Goal: Contribute content: Contribute content

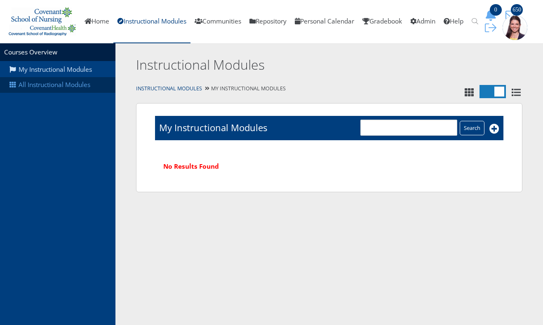
click at [72, 89] on link "All Instructional Modules" at bounding box center [57, 85] width 115 height 16
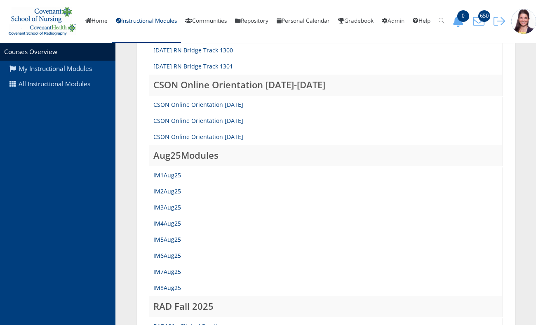
scroll to position [291, 0]
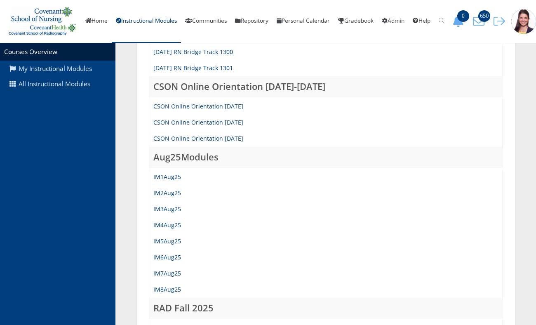
click at [171, 233] on td "IM4Aug25" at bounding box center [325, 225] width 353 height 16
click at [170, 229] on link "IM4Aug25" at bounding box center [167, 225] width 28 height 8
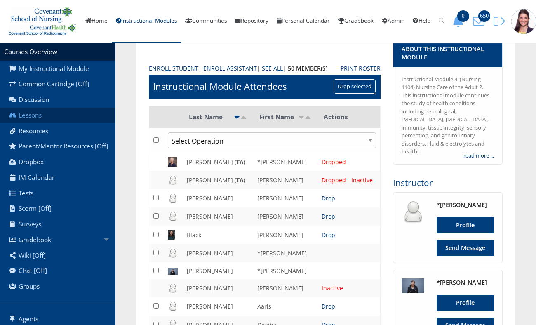
scroll to position [74, 0]
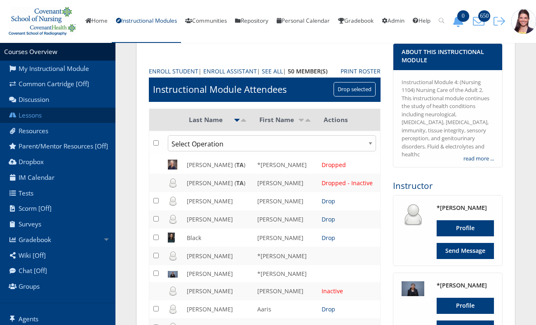
click at [37, 123] on link "Lessons" at bounding box center [57, 116] width 115 height 16
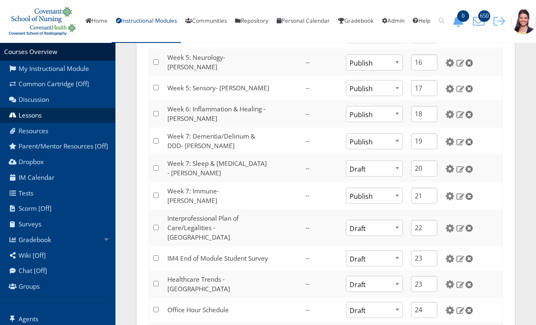
scroll to position [589, 0]
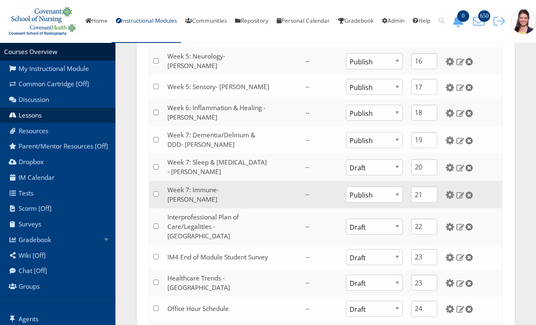
click at [444, 198] on td at bounding box center [472, 194] width 61 height 27
click at [447, 196] on img at bounding box center [450, 194] width 9 height 9
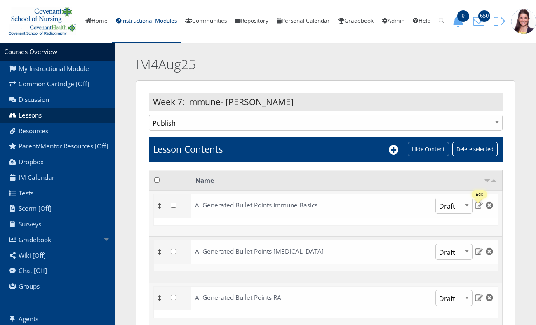
click at [479, 209] on img at bounding box center [479, 204] width 9 height 7
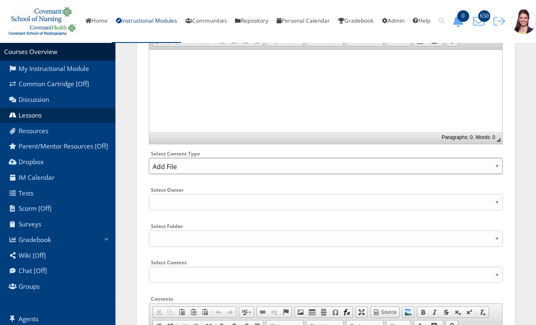
click at [256, 174] on select "Select Content Type: Add Audio File Add File Discussion Forum Discussion Post D…" at bounding box center [326, 166] width 354 height 16
click option "Add File" at bounding box center [0, 0] width 0 height 0
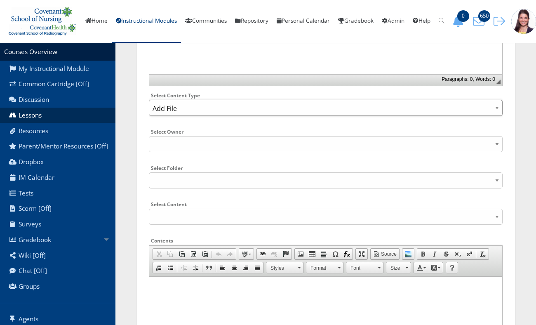
scroll to position [217, 0]
click at [149, 99] on select "Select Content Type: Add Audio File Add File Discussion Forum Discussion Post D…" at bounding box center [326, 107] width 354 height 16
click option "Add File" at bounding box center [0, 0] width 0 height 0
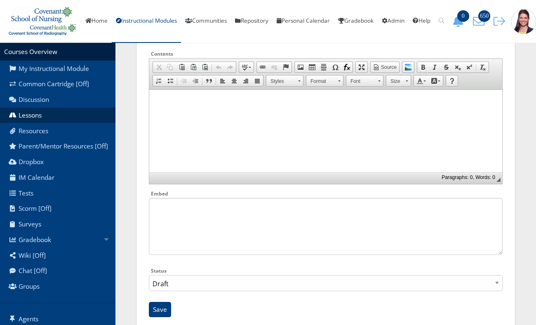
scroll to position [431, 0]
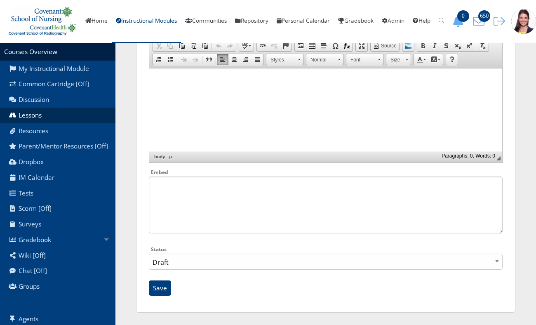
click at [353, 113] on html at bounding box center [325, 109] width 353 height 82
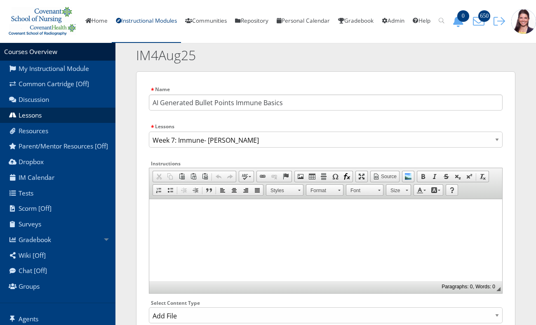
scroll to position [10, 0]
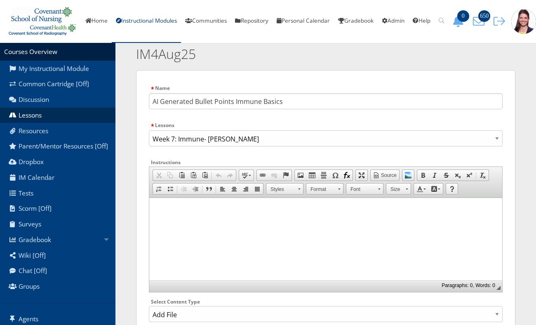
click at [472, 254] on html at bounding box center [325, 239] width 353 height 82
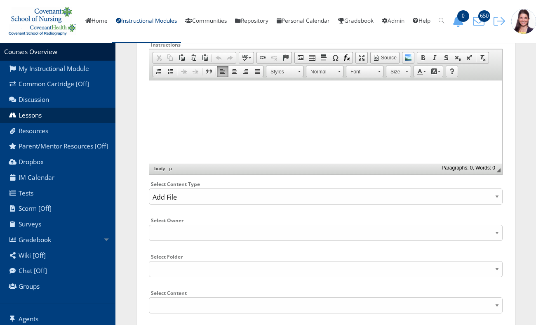
scroll to position [129, 0]
click at [495, 204] on select "Select Content Type: Add Audio File Add File Discussion Forum Discussion Post D…" at bounding box center [326, 196] width 354 height 16
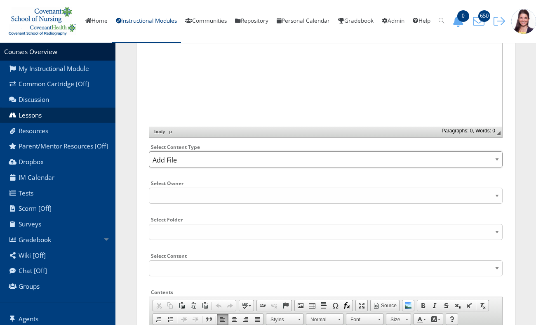
scroll to position [167, 0]
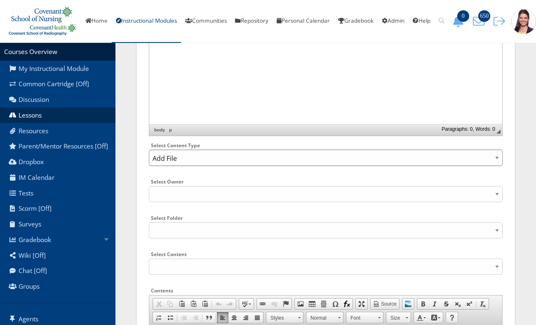
click at [491, 163] on select "Select Content Type: Add Audio File Add File Discussion Forum Discussion Post D…" at bounding box center [326, 158] width 354 height 16
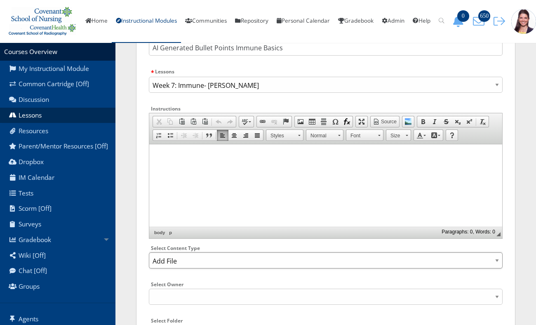
scroll to position [0, 0]
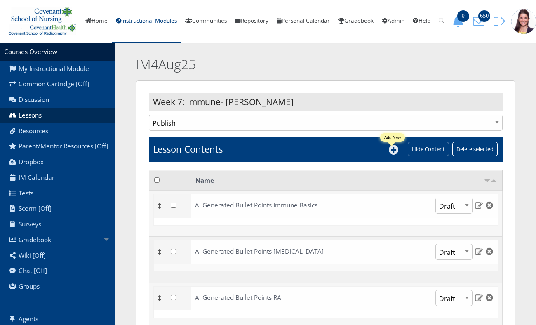
click at [391, 155] on icon at bounding box center [394, 150] width 10 height 10
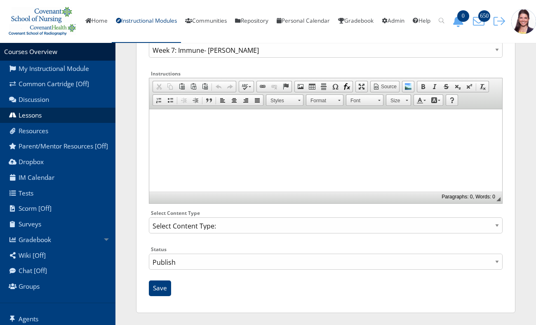
scroll to position [106, 0]
click at [149, 217] on select "Select Content Type: Add Audio File Add File Discussion Forum Discussion Post D…" at bounding box center [326, 225] width 354 height 16
select select "NewFile"
click option "Add File" at bounding box center [0, 0] width 0 height 0
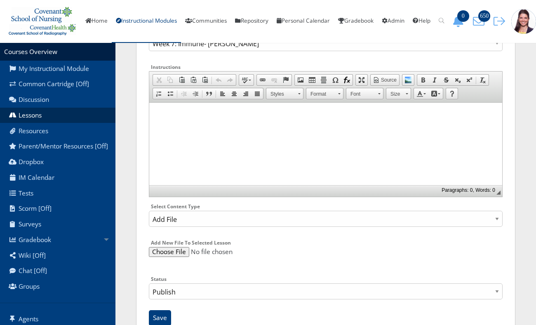
click at [163, 257] on input "file" at bounding box center [326, 252] width 354 height 10
type input "C:\fakepath\AI Generated Immune Summary Bullet Points.docx"
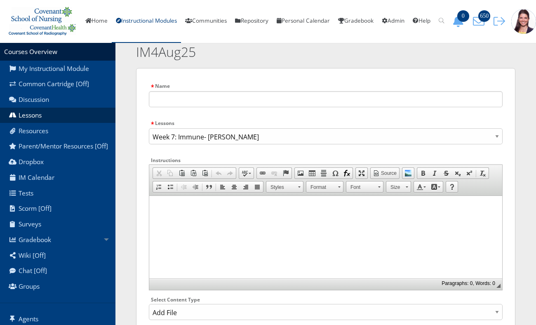
scroll to position [15, 0]
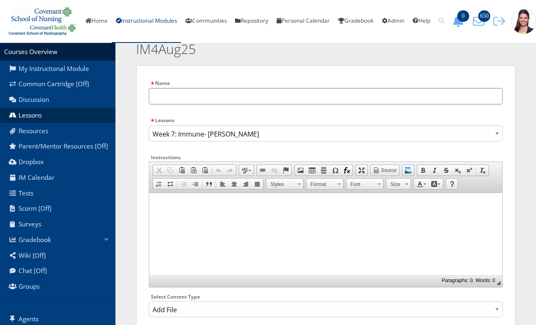
click at [251, 104] on input "text" at bounding box center [326, 96] width 354 height 16
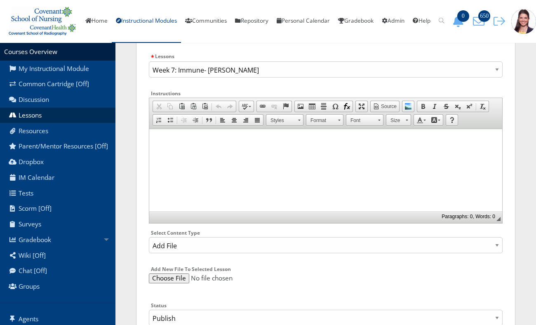
scroll to position [142, 0]
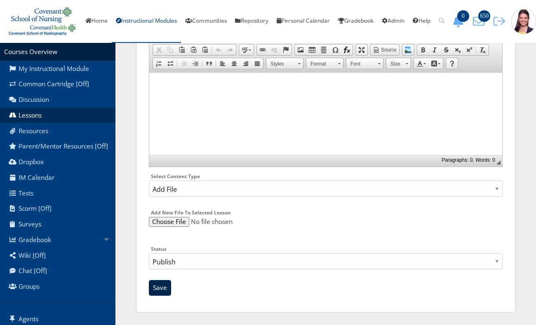
type input "AI Immune Basics Bullet Points"
click at [160, 292] on input "Save" at bounding box center [160, 288] width 22 height 16
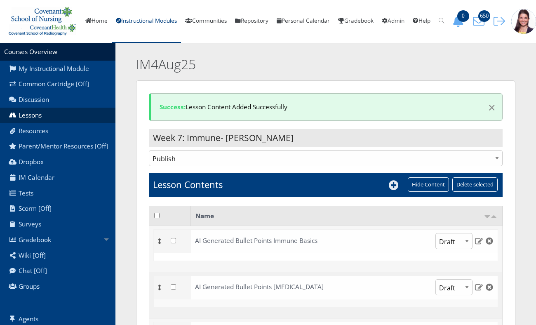
click at [396, 190] on icon at bounding box center [394, 185] width 10 height 10
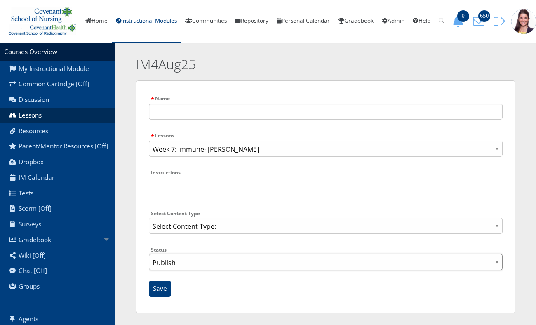
click at [183, 269] on select "Publish Draft" at bounding box center [326, 262] width 354 height 16
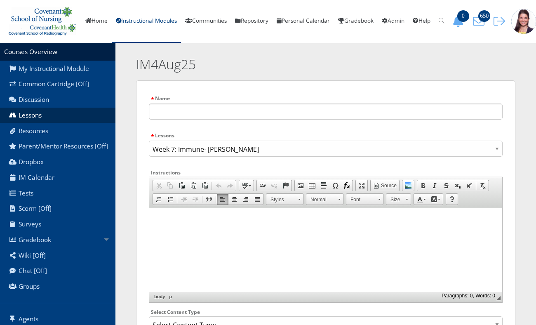
click at [129, 252] on section "Courses Overview My Instructional Module Common Cartridge [Off] Discussion Less…" at bounding box center [268, 227] width 536 height 369
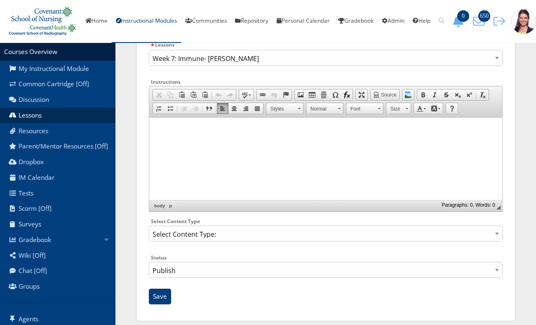
scroll to position [106, 0]
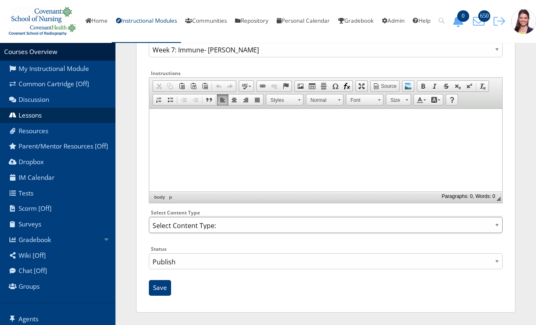
click at [301, 225] on select "Select Content Type: Add Audio File Add File Discussion Forum Discussion Post D…" at bounding box center [326, 225] width 354 height 16
select select "NewFile"
click option "Add File" at bounding box center [0, 0] width 0 height 0
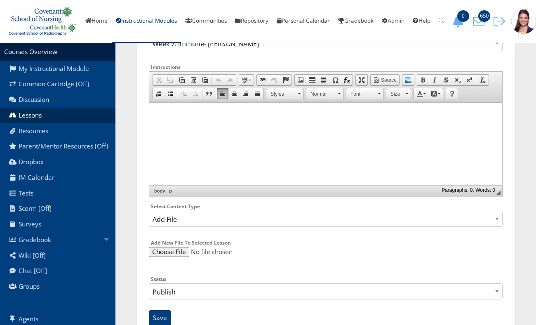
click at [166, 257] on input "file" at bounding box center [326, 252] width 354 height 10
type input "C:\fakepath\AI Generated RA Bullet Points.docx"
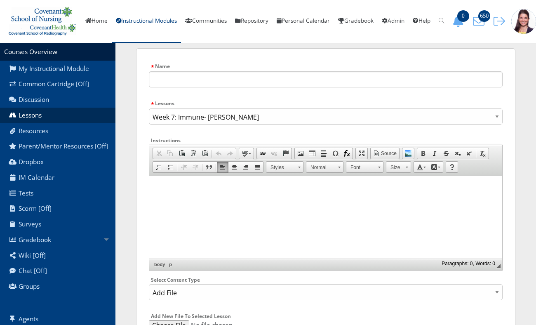
scroll to position [31, 0]
click at [268, 85] on input "text" at bounding box center [326, 80] width 354 height 16
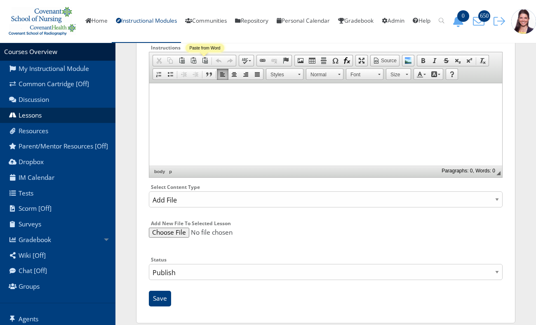
scroll to position [128, 0]
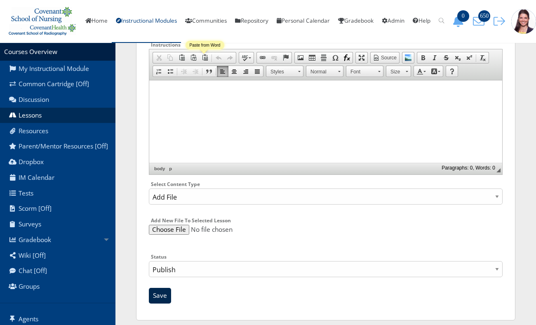
type input "AI RA Bullet Points"
click at [167, 303] on input "Save" at bounding box center [160, 296] width 22 height 16
click at [157, 303] on input "Save" at bounding box center [160, 296] width 22 height 16
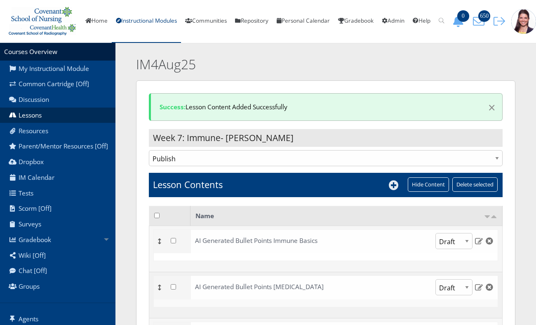
click at [392, 190] on icon at bounding box center [394, 185] width 10 height 10
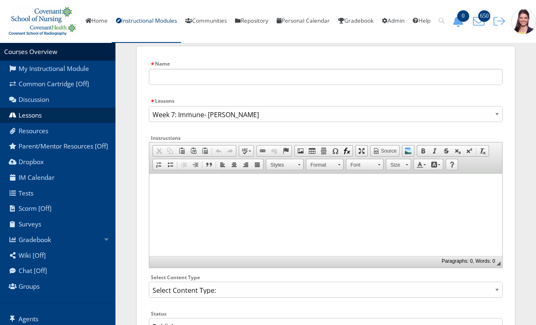
scroll to position [3, 0]
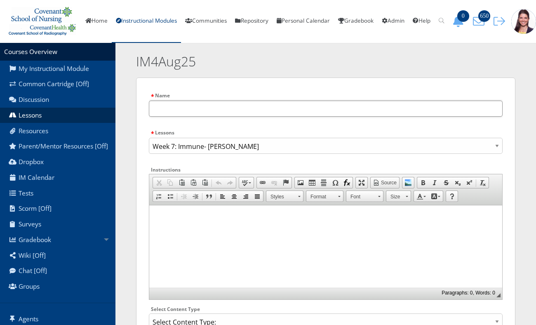
click at [280, 114] on input "text" at bounding box center [326, 109] width 354 height 16
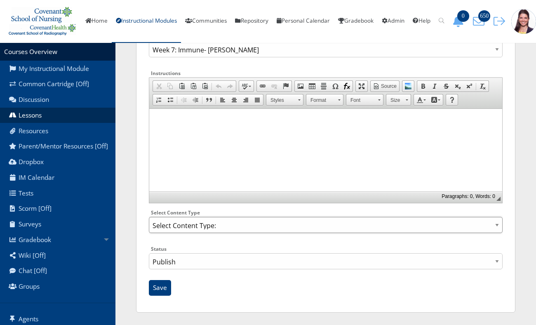
click at [197, 225] on select "Select Content Type: Add Audio File Add File Discussion Forum Discussion Post D…" at bounding box center [326, 225] width 354 height 16
select select "NewFile"
click option "Add File" at bounding box center [0, 0] width 0 height 0
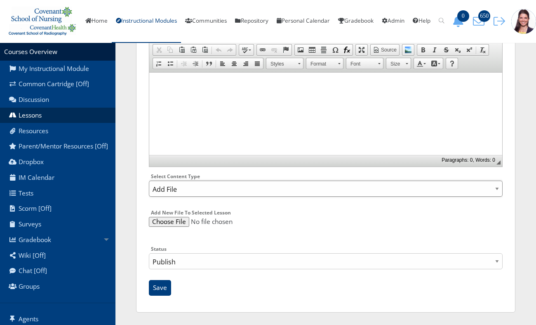
scroll to position [142, 0]
click at [253, 189] on select "Select Content Type: Add Audio File Add File Discussion Forum Discussion Post D…" at bounding box center [326, 189] width 354 height 16
click at [164, 225] on input "file" at bounding box center [326, 222] width 354 height 10
type input "C:\fakepath\AI Generated [MEDICAL_DATA] Bullet Points.docx"
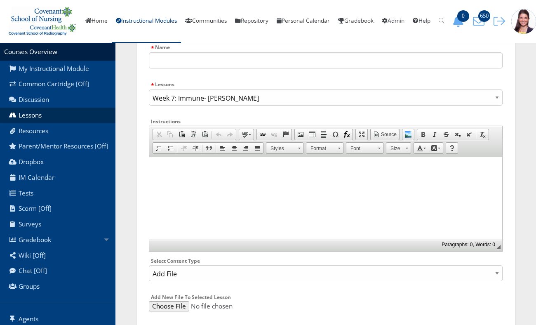
scroll to position [0, 0]
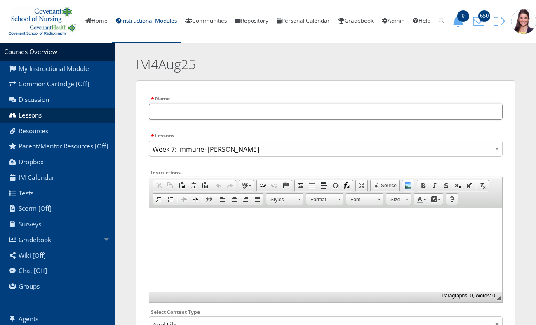
click at [271, 120] on input "text" at bounding box center [326, 111] width 354 height 16
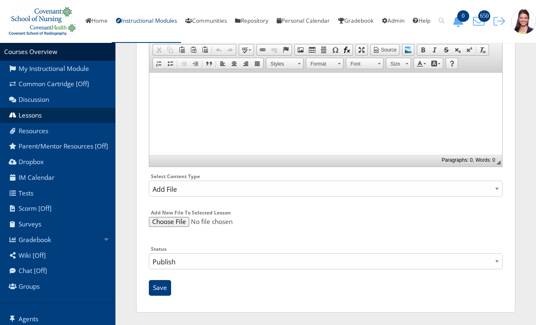
scroll to position [142, 0]
type input "AI [MEDICAL_DATA] Bullet Points"
click at [162, 289] on input "Save" at bounding box center [160, 288] width 22 height 16
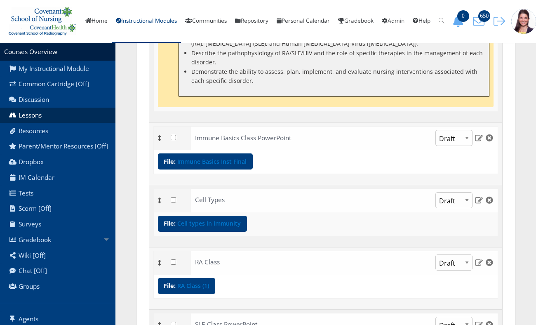
scroll to position [698, 0]
